Goal: Task Accomplishment & Management: Manage account settings

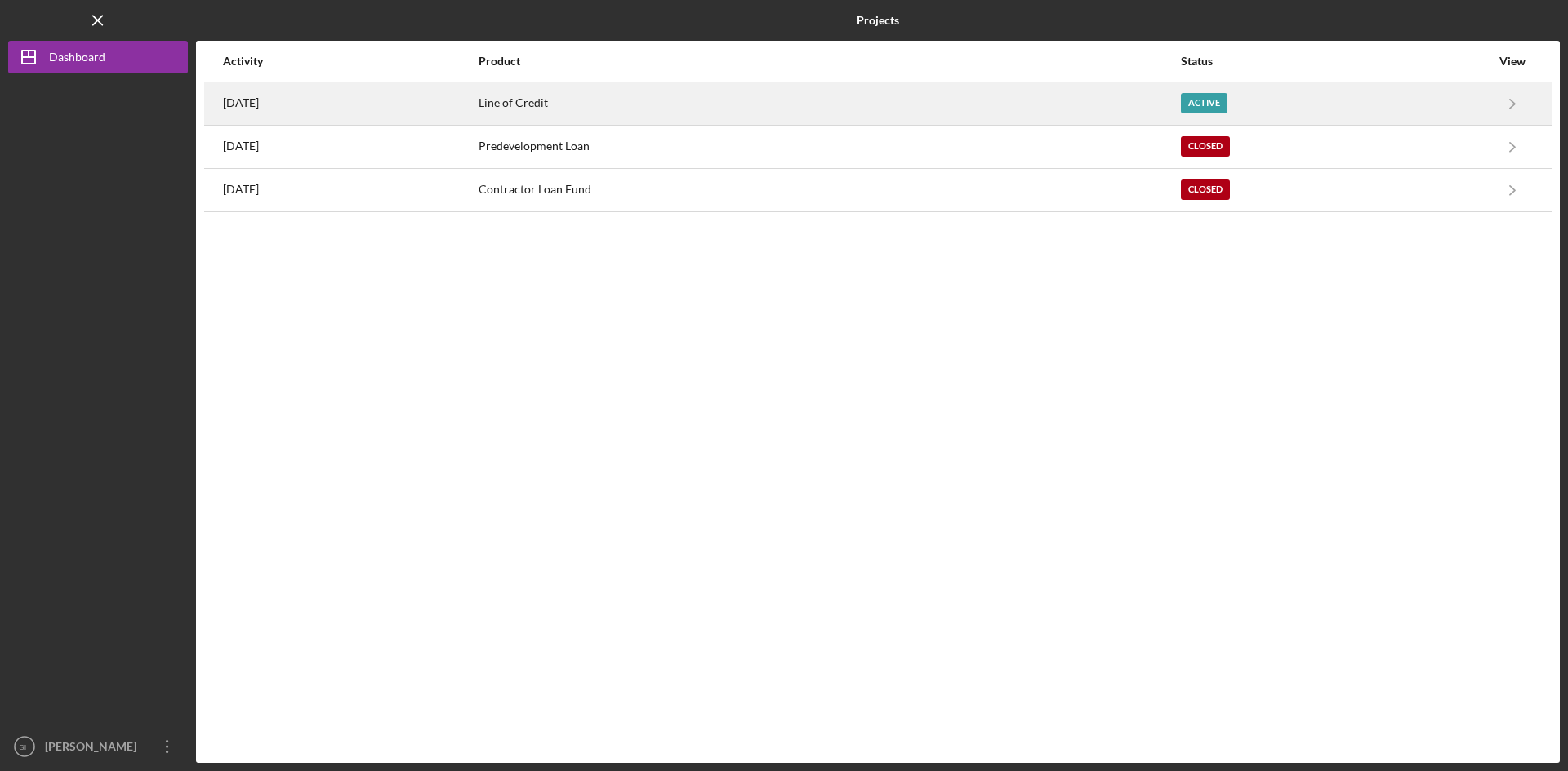
click at [566, 98] on div "Line of Credit" at bounding box center [829, 103] width 701 height 41
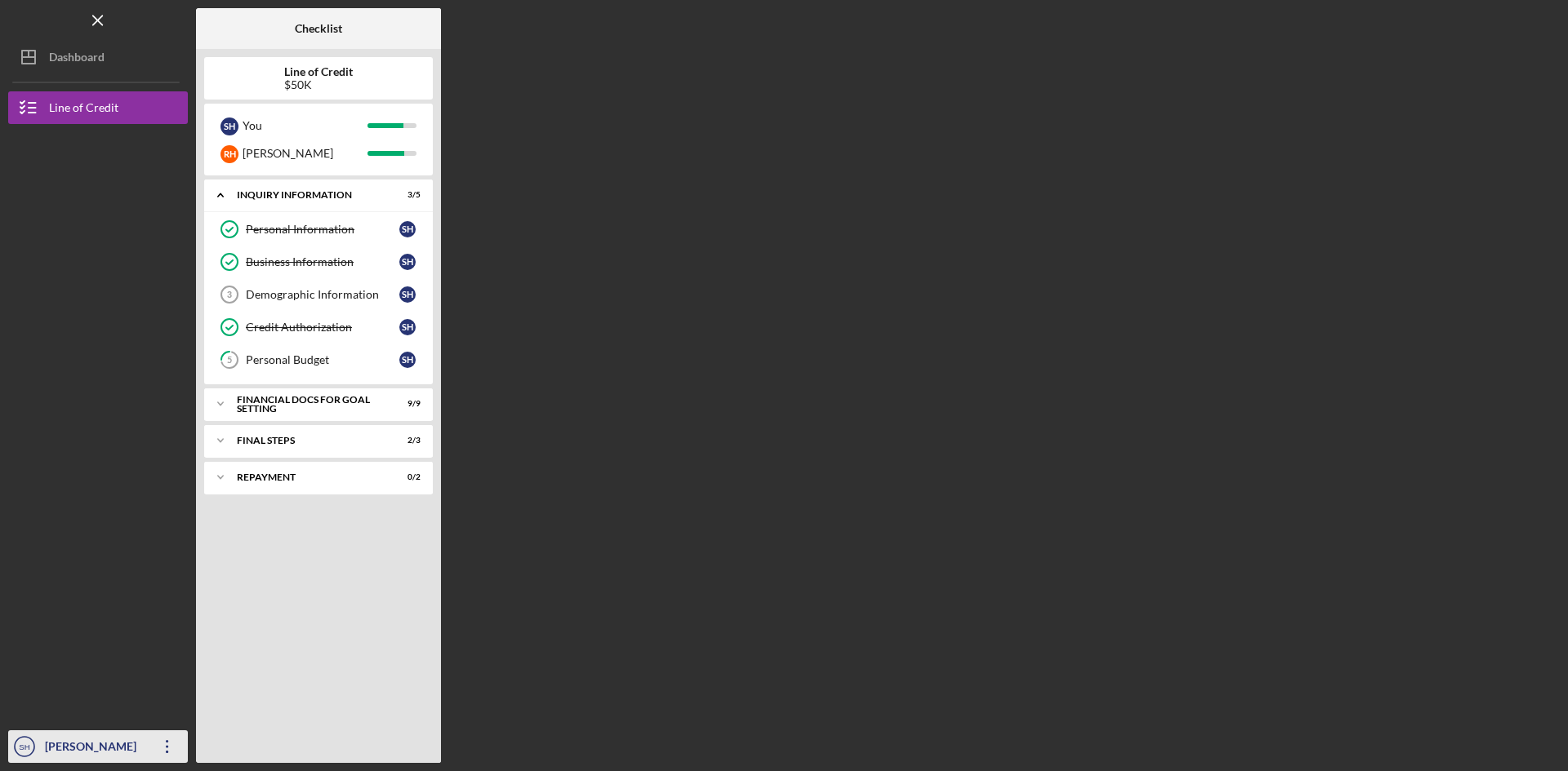
click at [124, 744] on div "[PERSON_NAME]" at bounding box center [93, 748] width 107 height 37
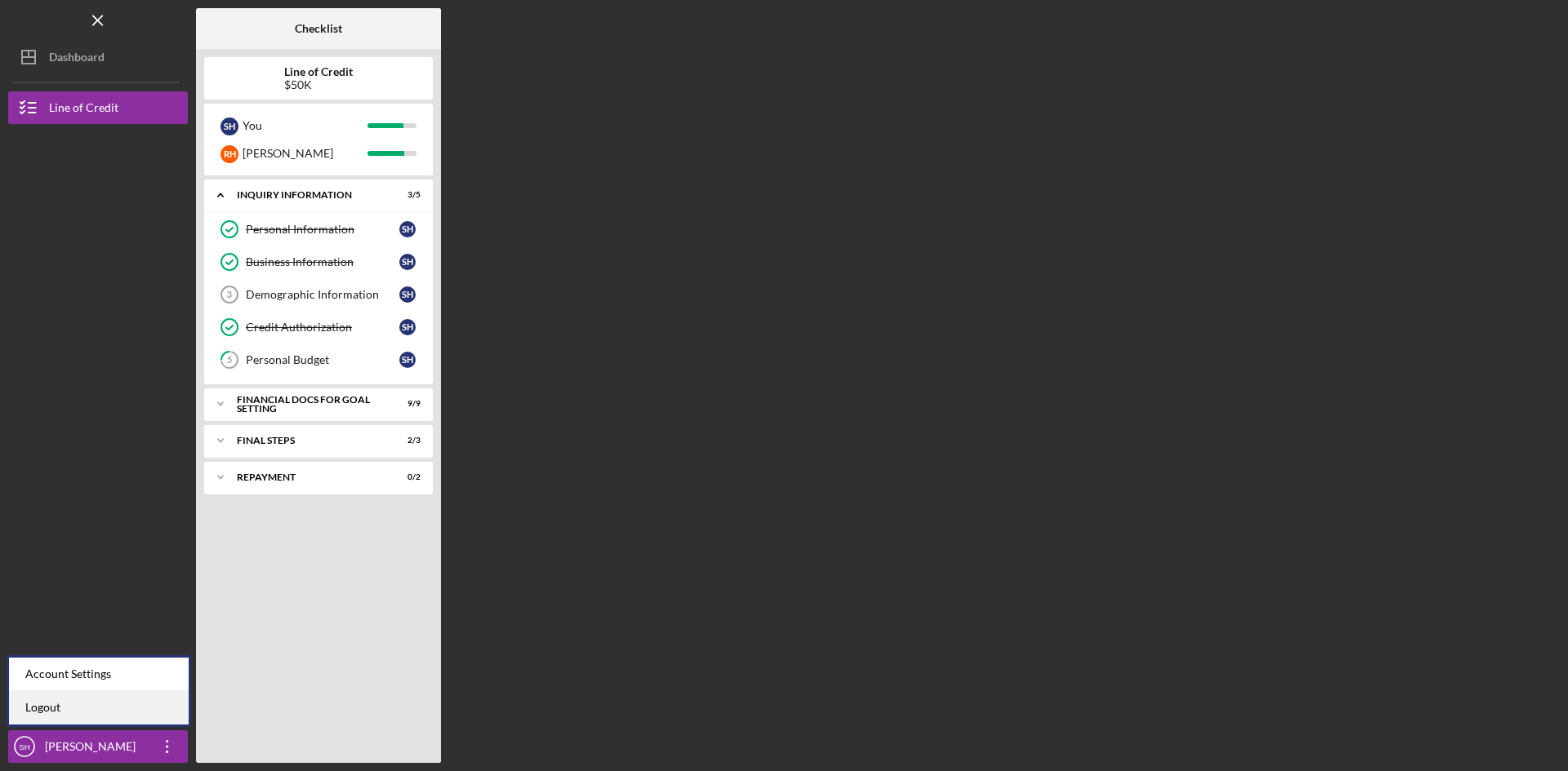
click at [49, 701] on link "Logout" at bounding box center [99, 709] width 180 height 34
